Goal: Task Accomplishment & Management: Complete application form

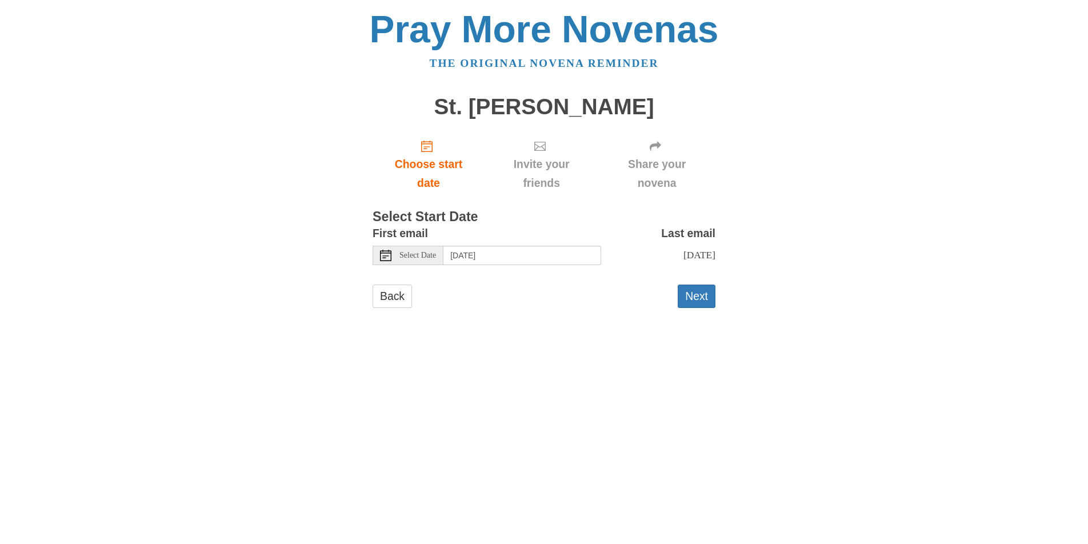
click at [426, 259] on span "Select Date" at bounding box center [417, 255] width 37 height 8
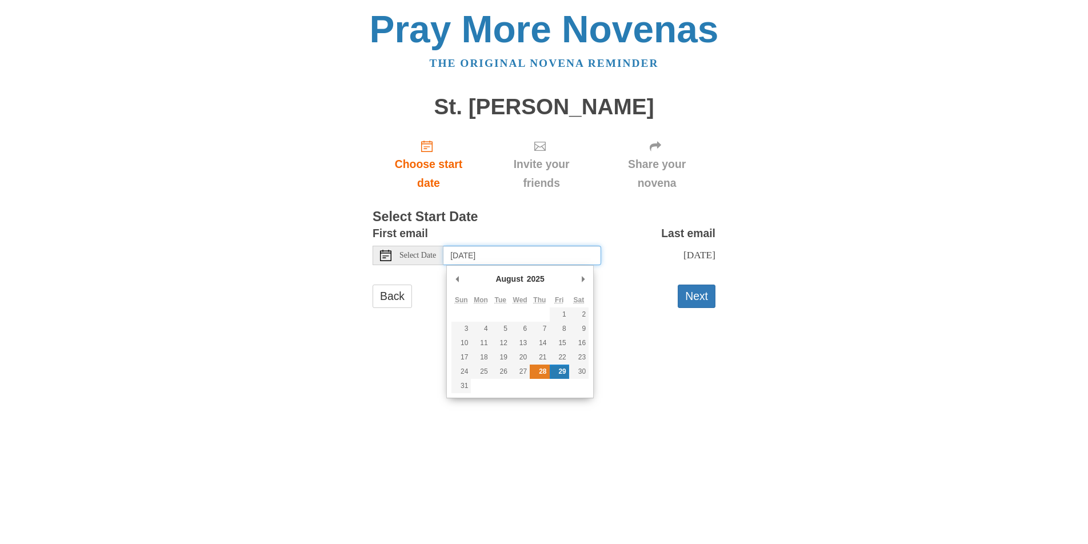
type input "[DATE]"
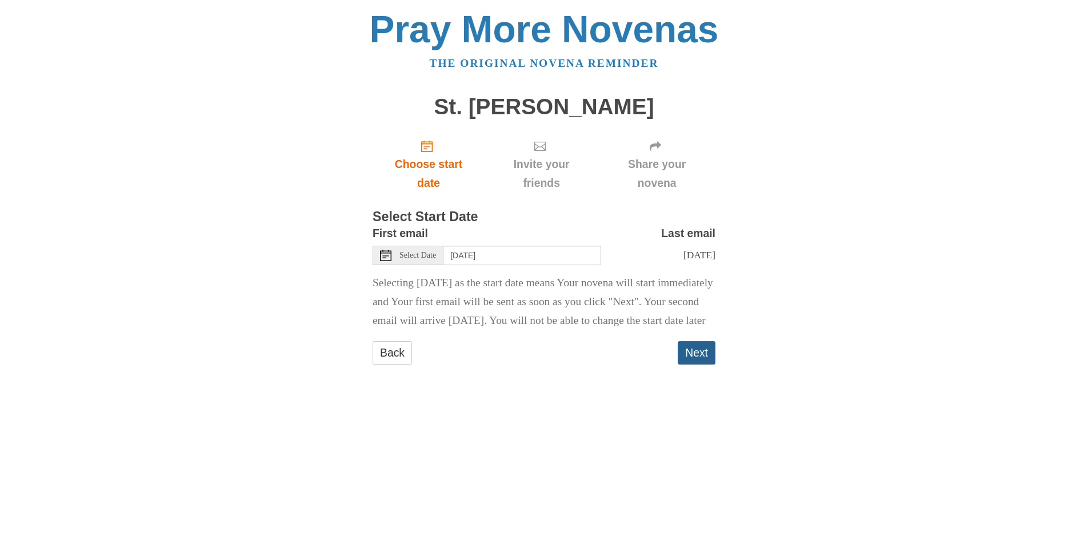
click at [699, 365] on button "Next" at bounding box center [697, 352] width 38 height 23
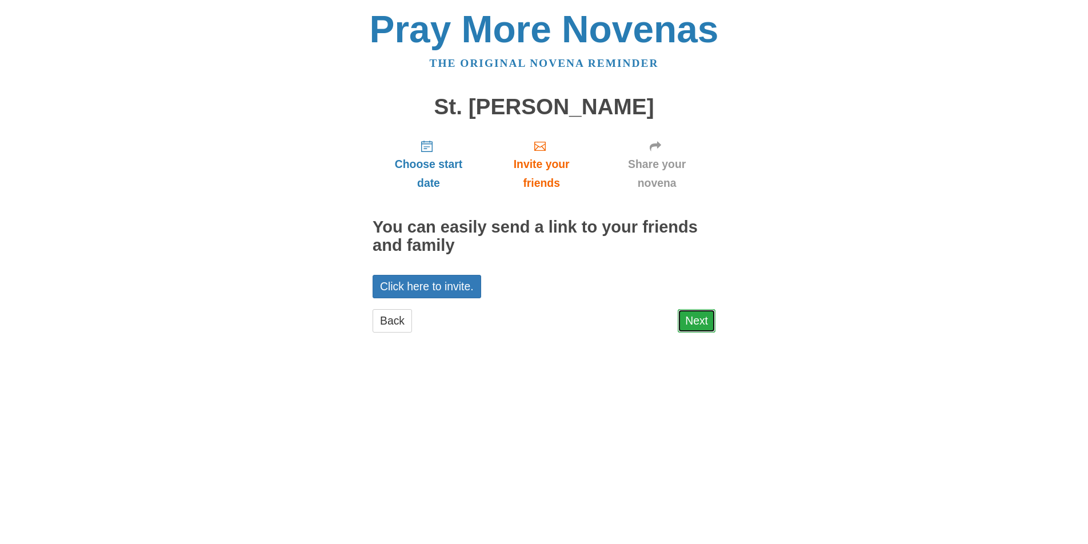
click at [693, 318] on link "Next" at bounding box center [697, 320] width 38 height 23
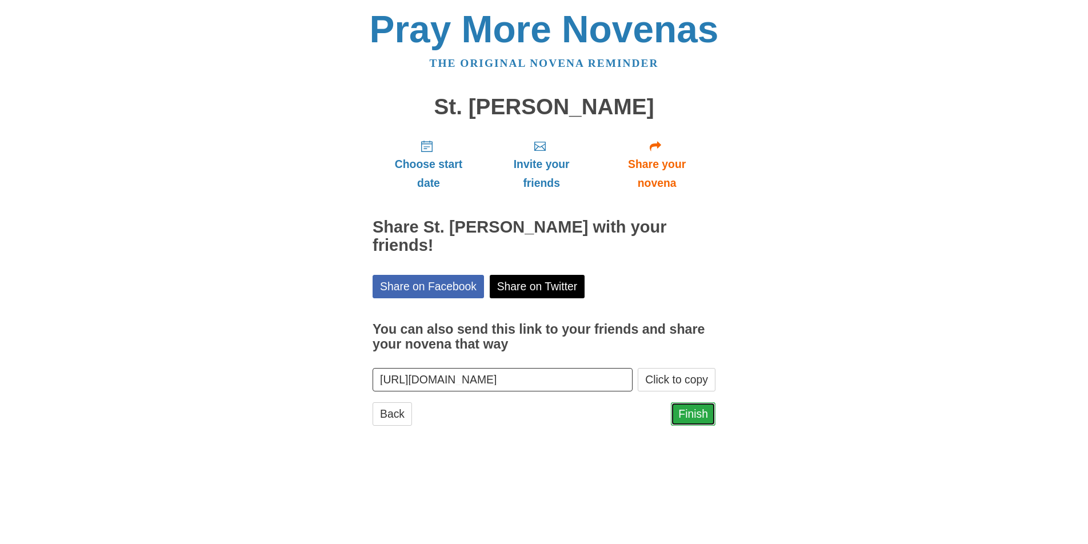
click at [693, 402] on link "Finish" at bounding box center [693, 413] width 45 height 23
